Goal: Task Accomplishment & Management: Use online tool/utility

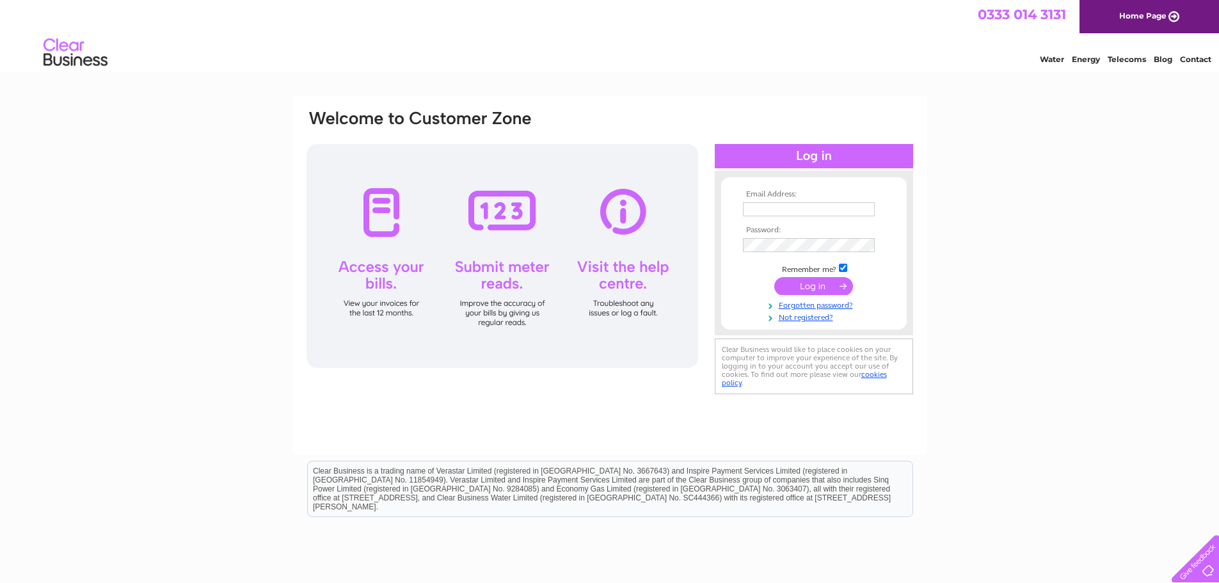
click at [797, 205] on input "text" at bounding box center [809, 209] width 132 height 14
type input "mikemiddler1@aol.com"
click at [811, 285] on input "submit" at bounding box center [813, 287] width 79 height 18
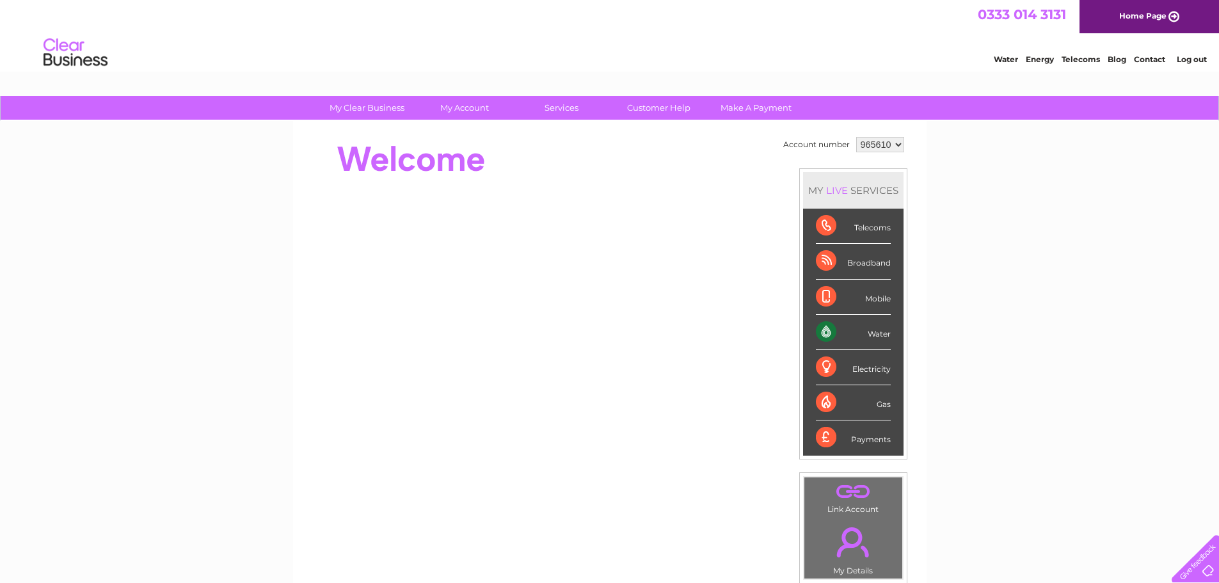
click at [828, 333] on div "Water" at bounding box center [853, 332] width 75 height 35
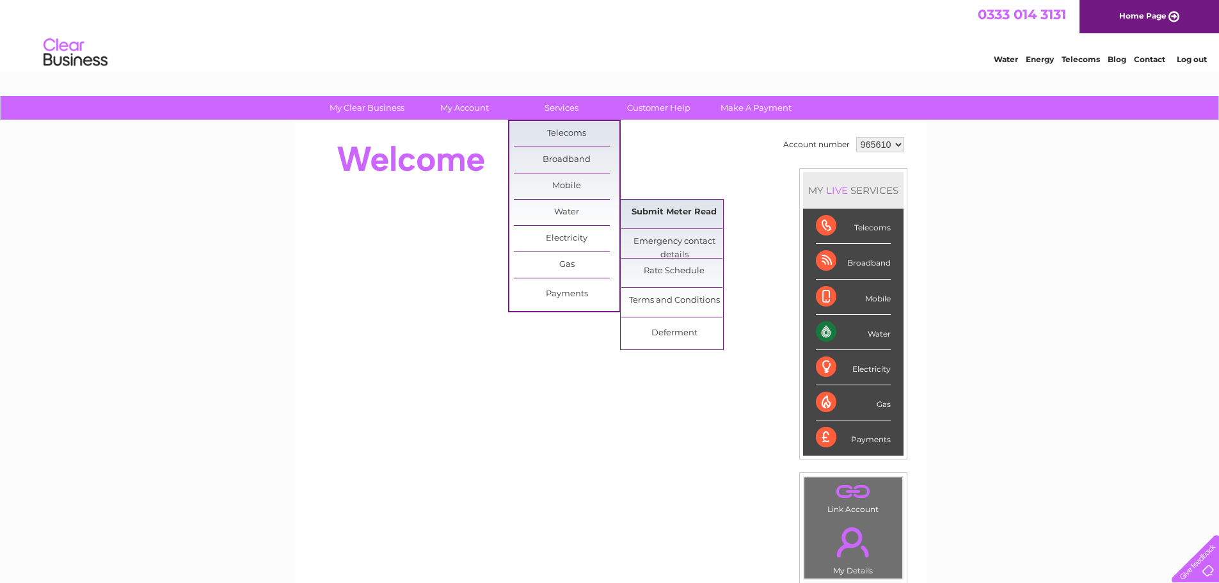
click at [676, 212] on link "Submit Meter Read" at bounding box center [674, 213] width 106 height 26
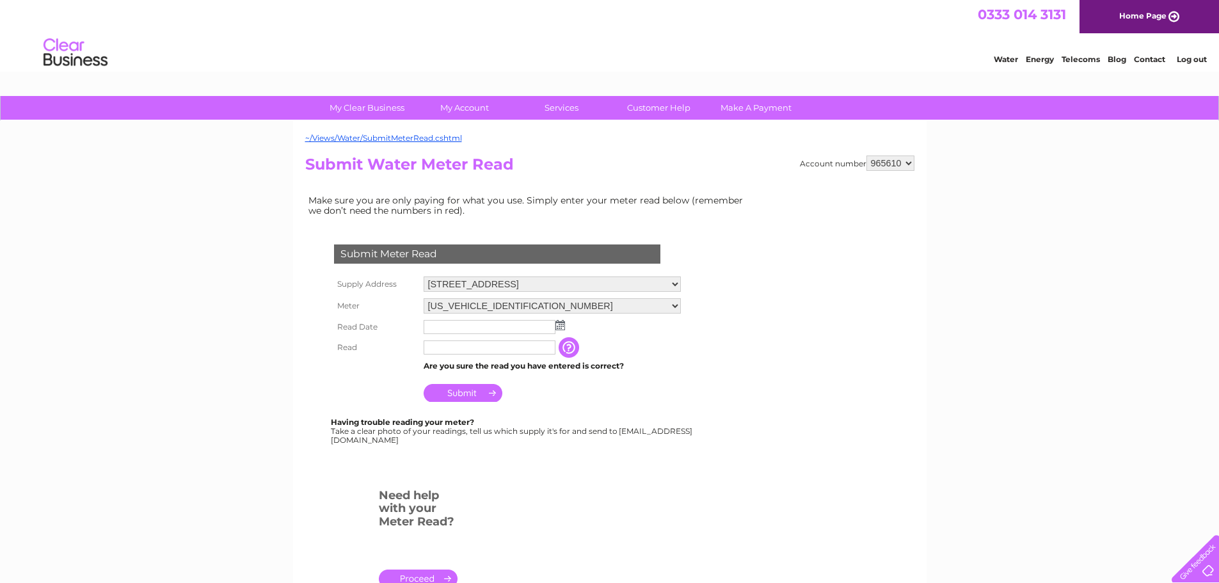
click at [560, 326] on img at bounding box center [560, 325] width 10 height 10
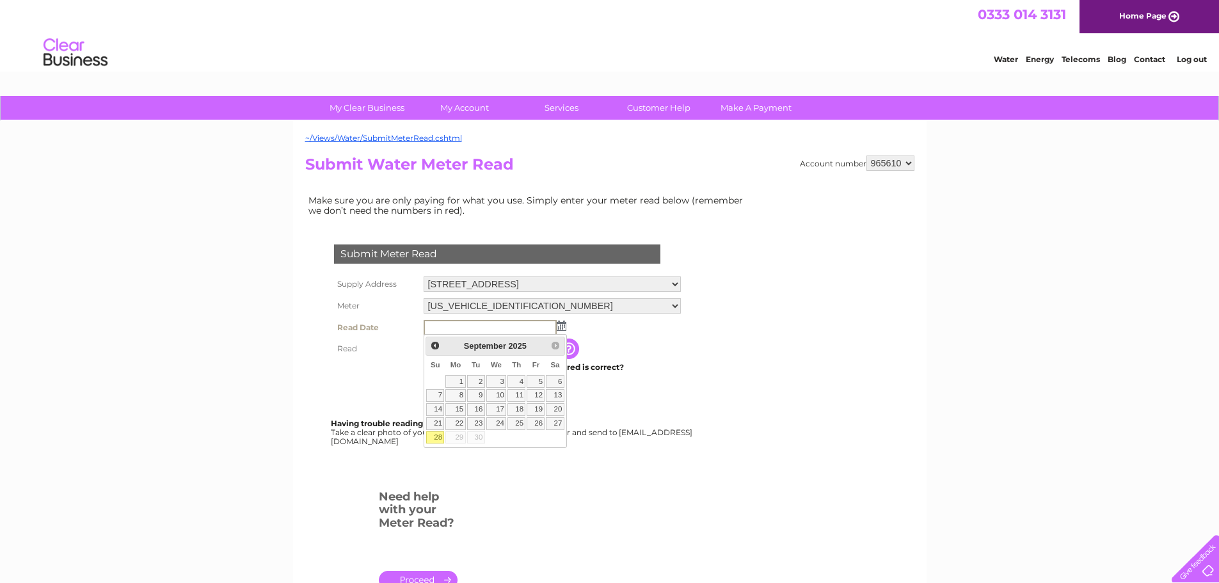
click at [440, 436] on link "28" at bounding box center [435, 437] width 18 height 13
type input "2025/09/28"
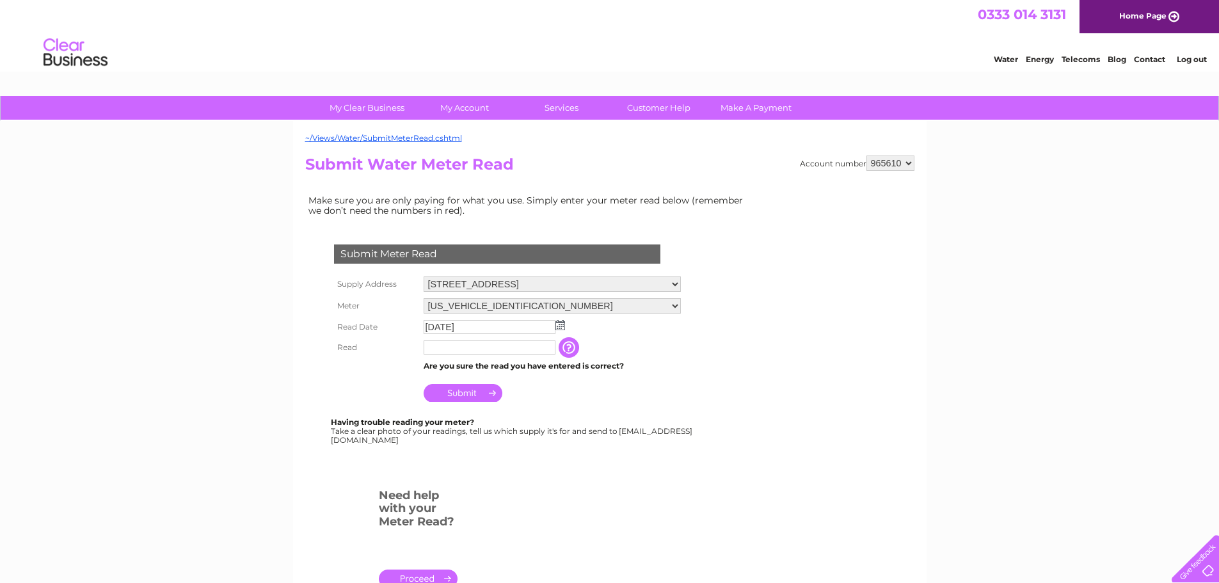
click at [443, 348] on input "text" at bounding box center [490, 347] width 132 height 14
type input "03808"
click at [461, 395] on input "Submit" at bounding box center [463, 394] width 79 height 18
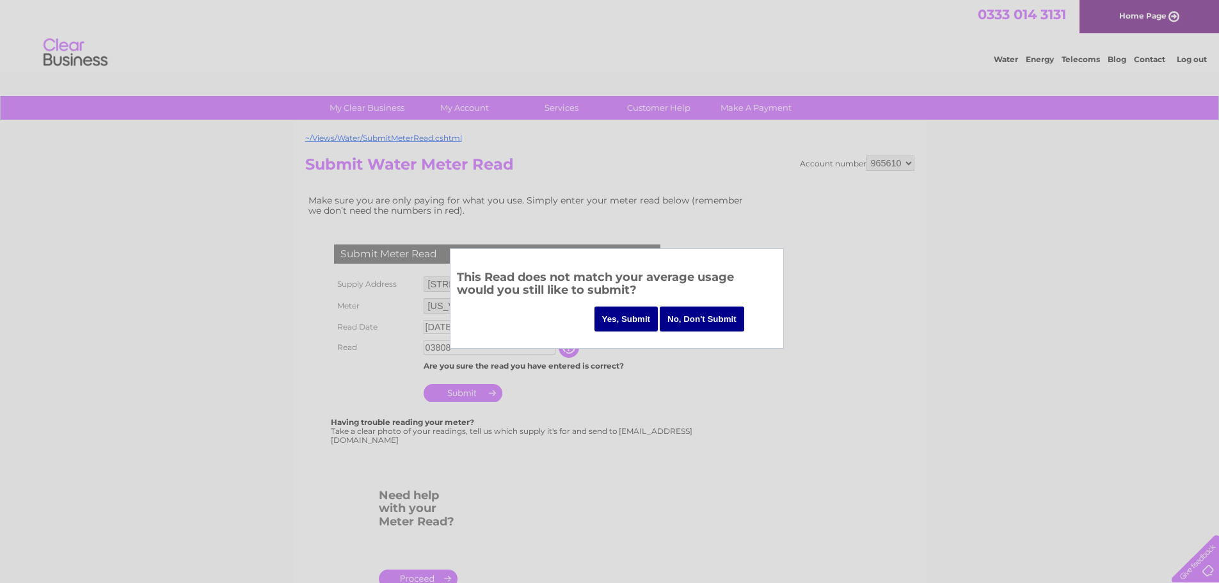
click at [635, 318] on input "Yes, Submit" at bounding box center [626, 318] width 64 height 25
